Goal: Task Accomplishment & Management: Use online tool/utility

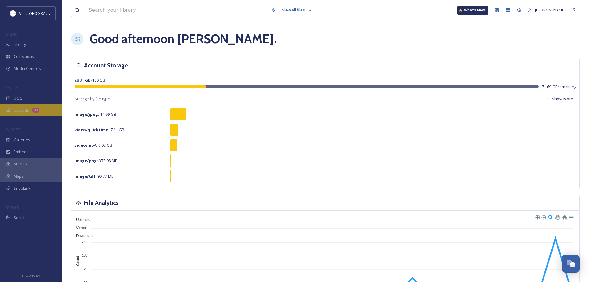
click at [24, 110] on span "Uploads" at bounding box center [21, 110] width 15 height 6
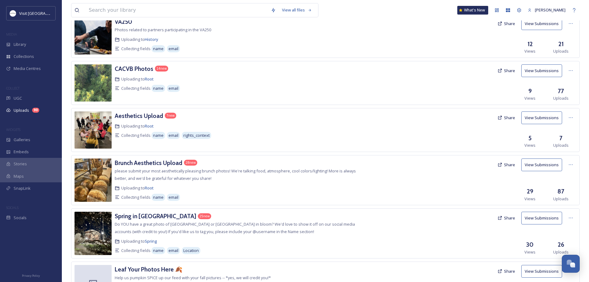
scroll to position [216, 0]
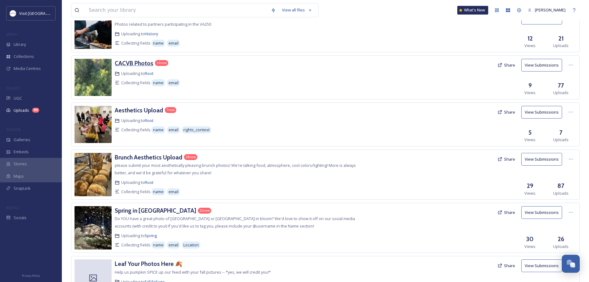
click at [136, 64] on h3 "CACVB Photos" at bounding box center [134, 62] width 39 height 7
